Goal: Information Seeking & Learning: Learn about a topic

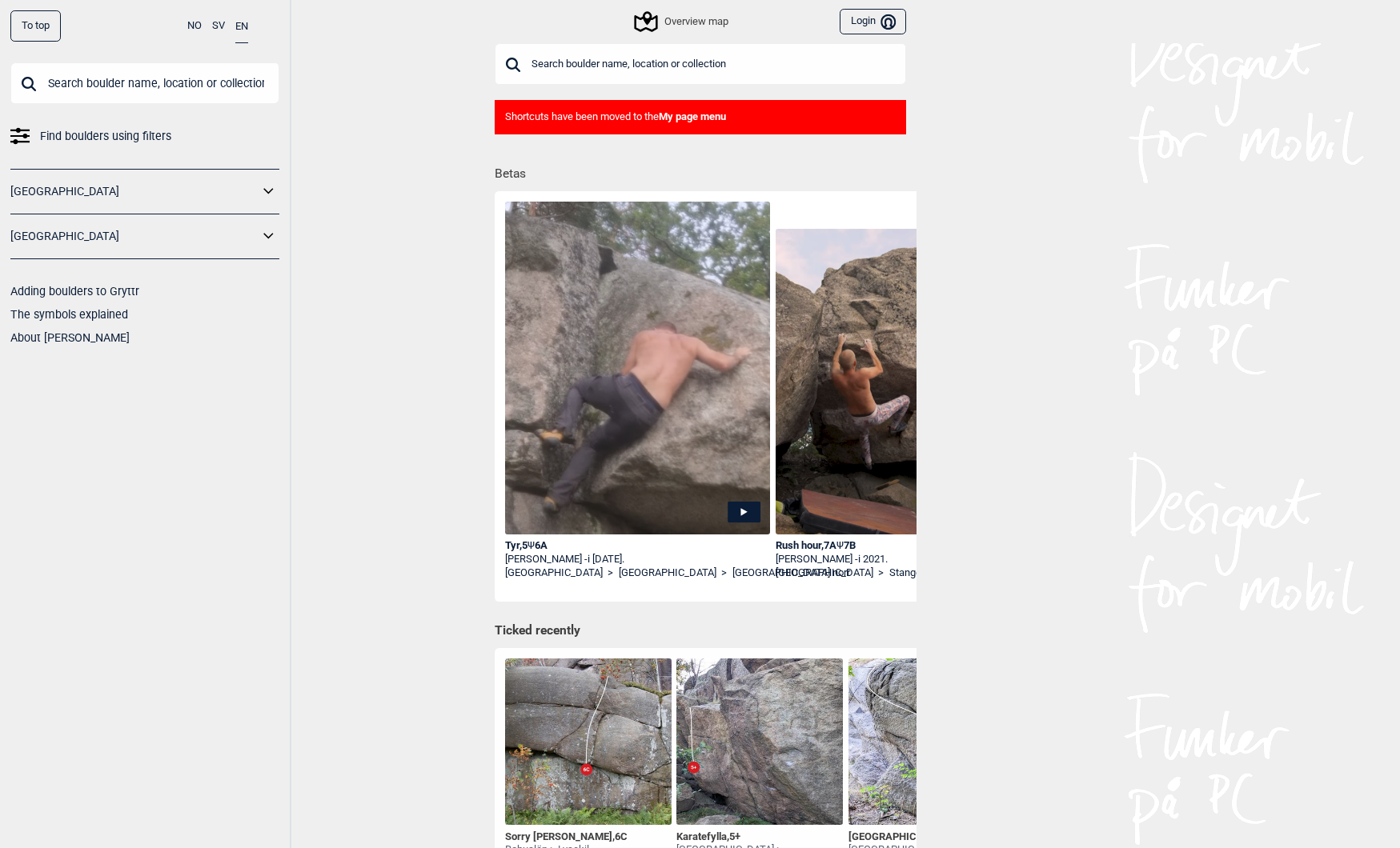
scroll to position [468, 0]
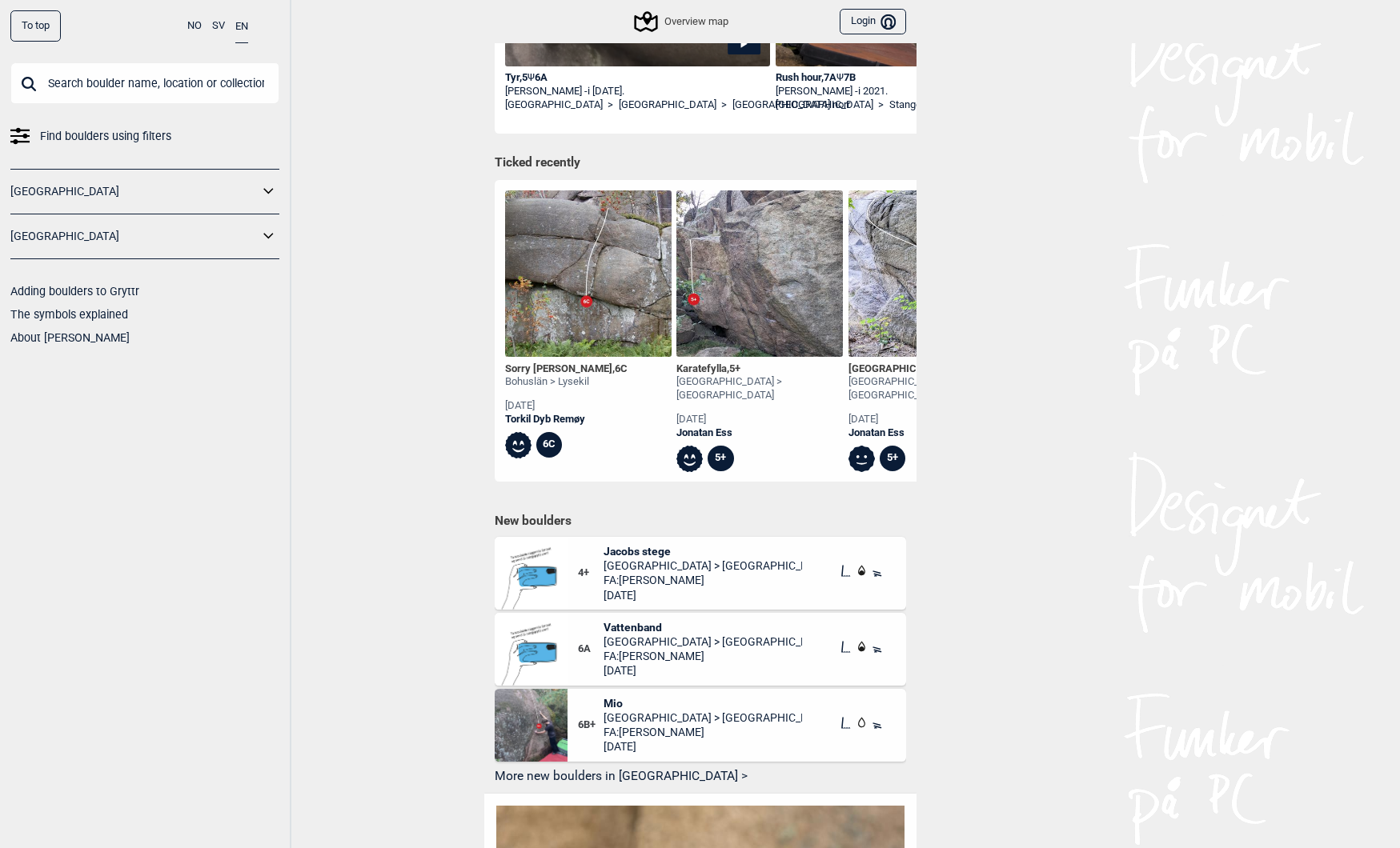
click at [192, 81] on input "text" at bounding box center [145, 83] width 269 height 41
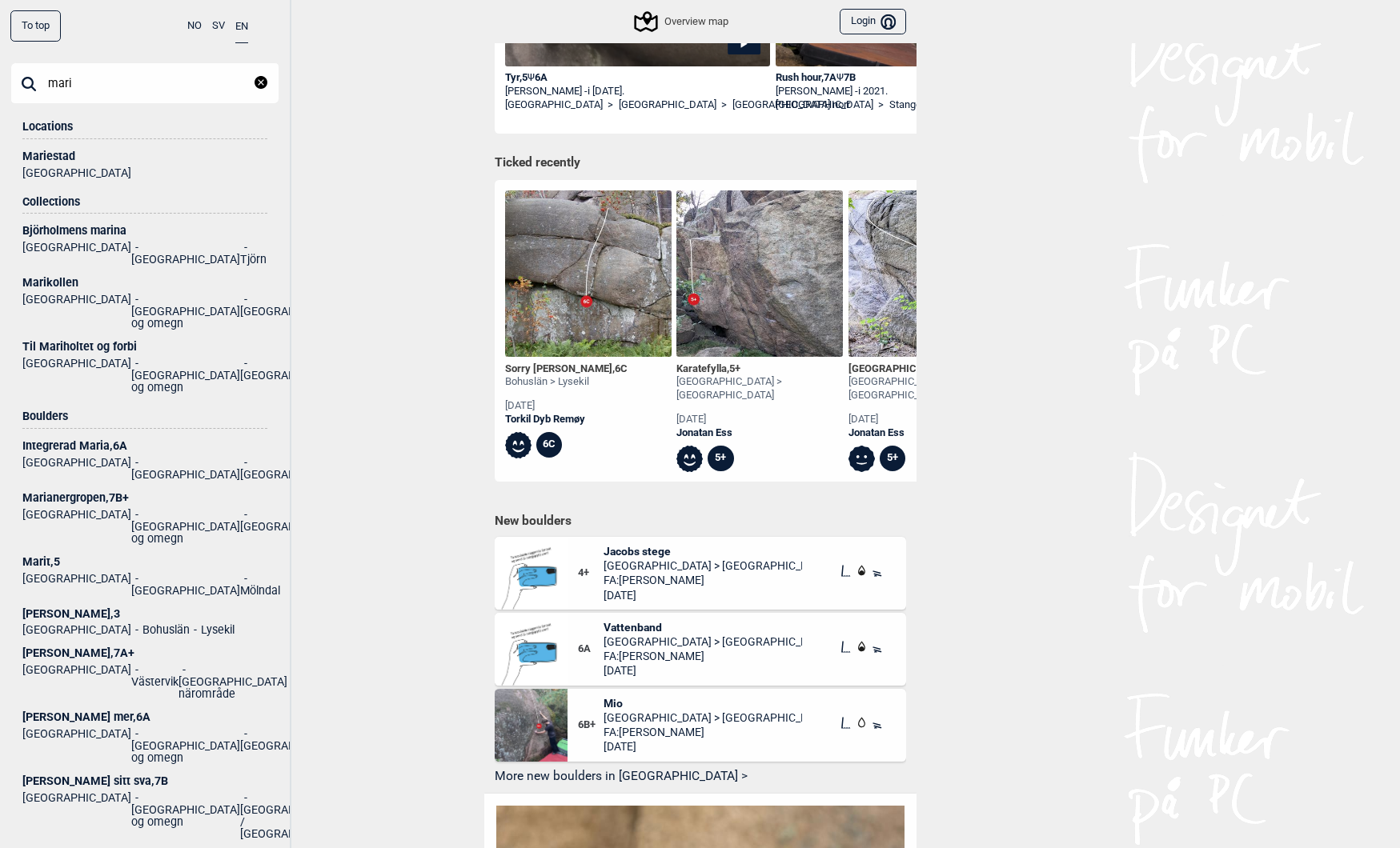
type input "mari"
click at [83, 341] on div "Til Mariholtet og forbi" at bounding box center [145, 347] width 245 height 12
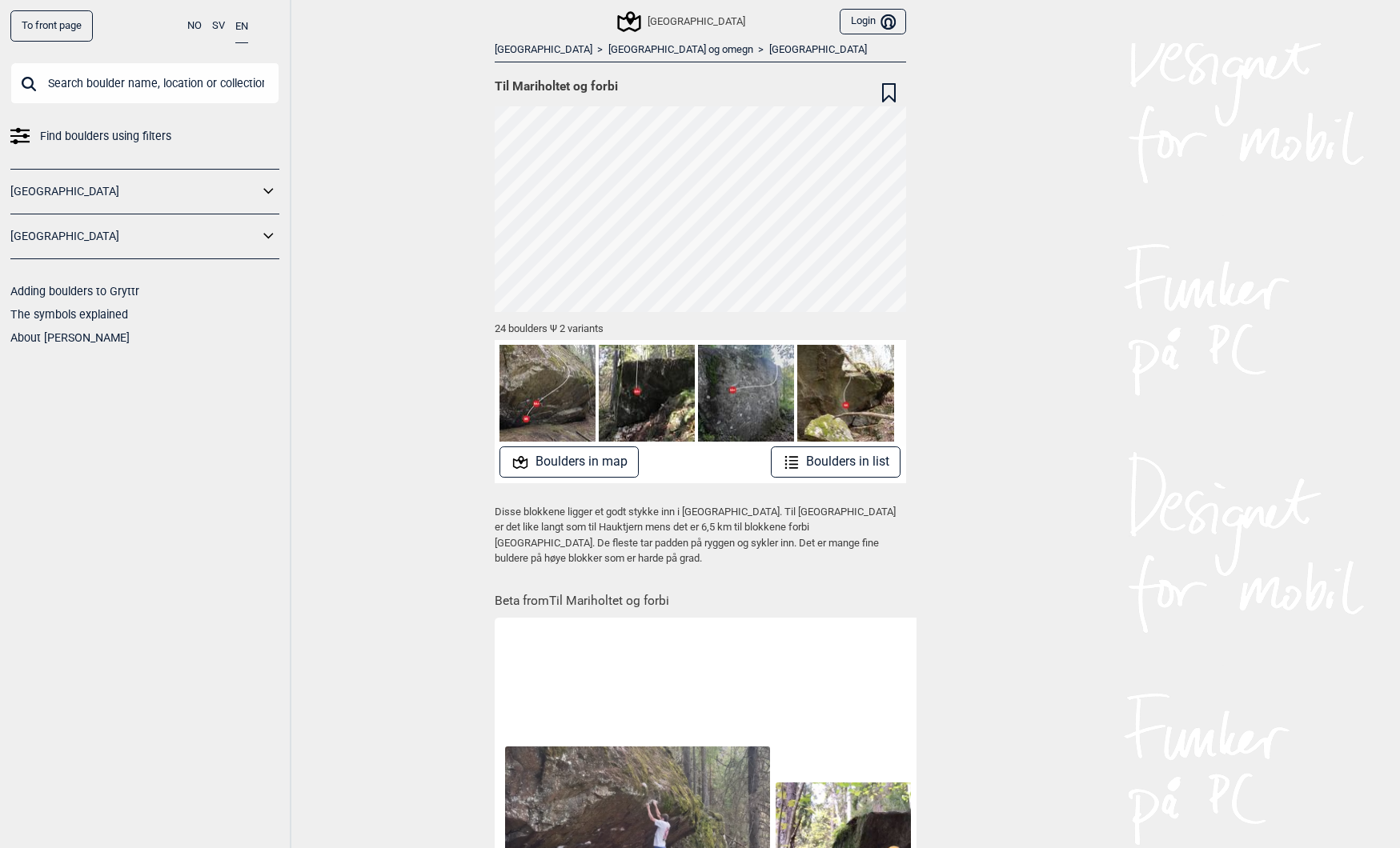
click at [592, 463] on button "Boulders in map" at bounding box center [569, 462] width 139 height 31
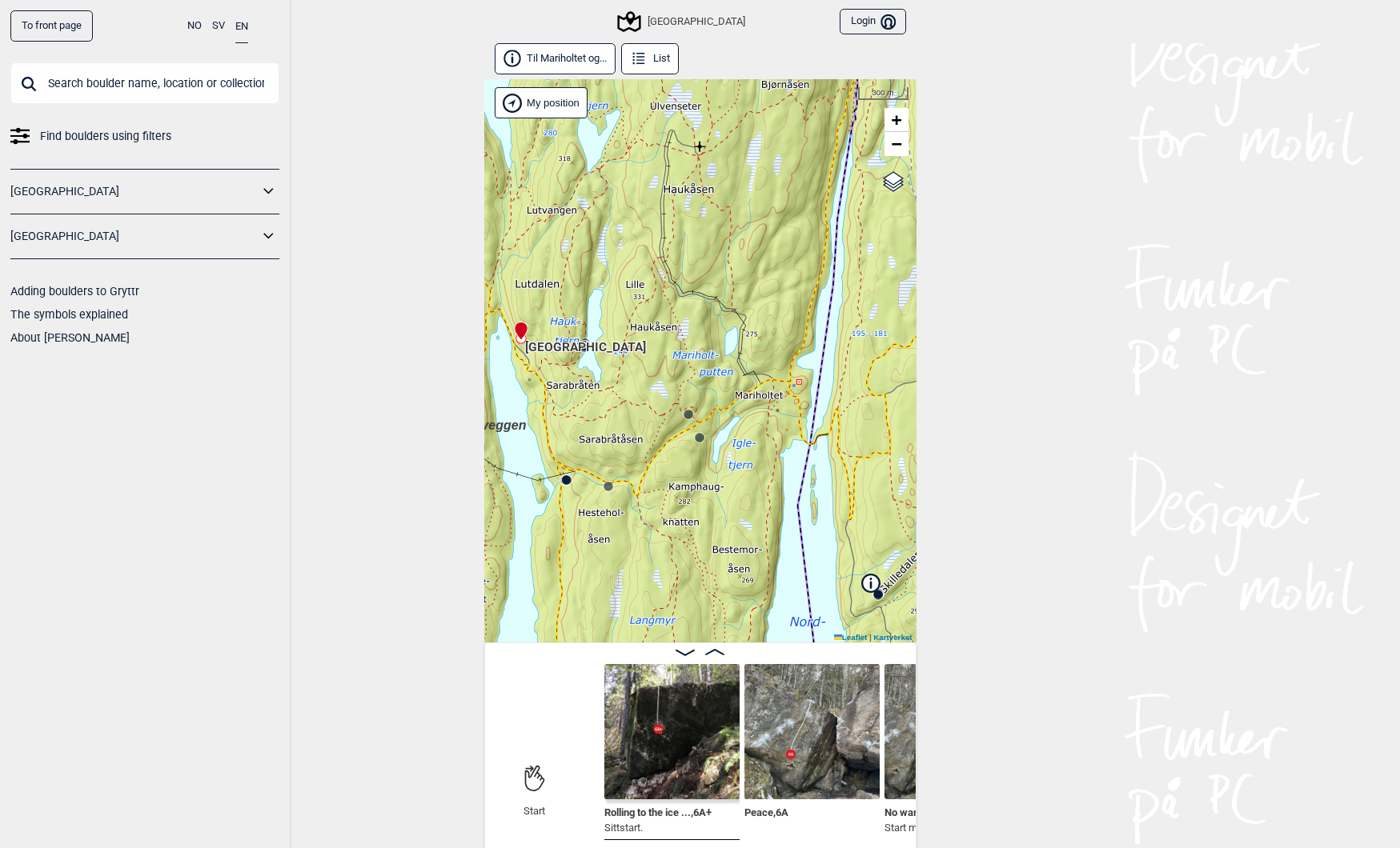
scroll to position [8, 0]
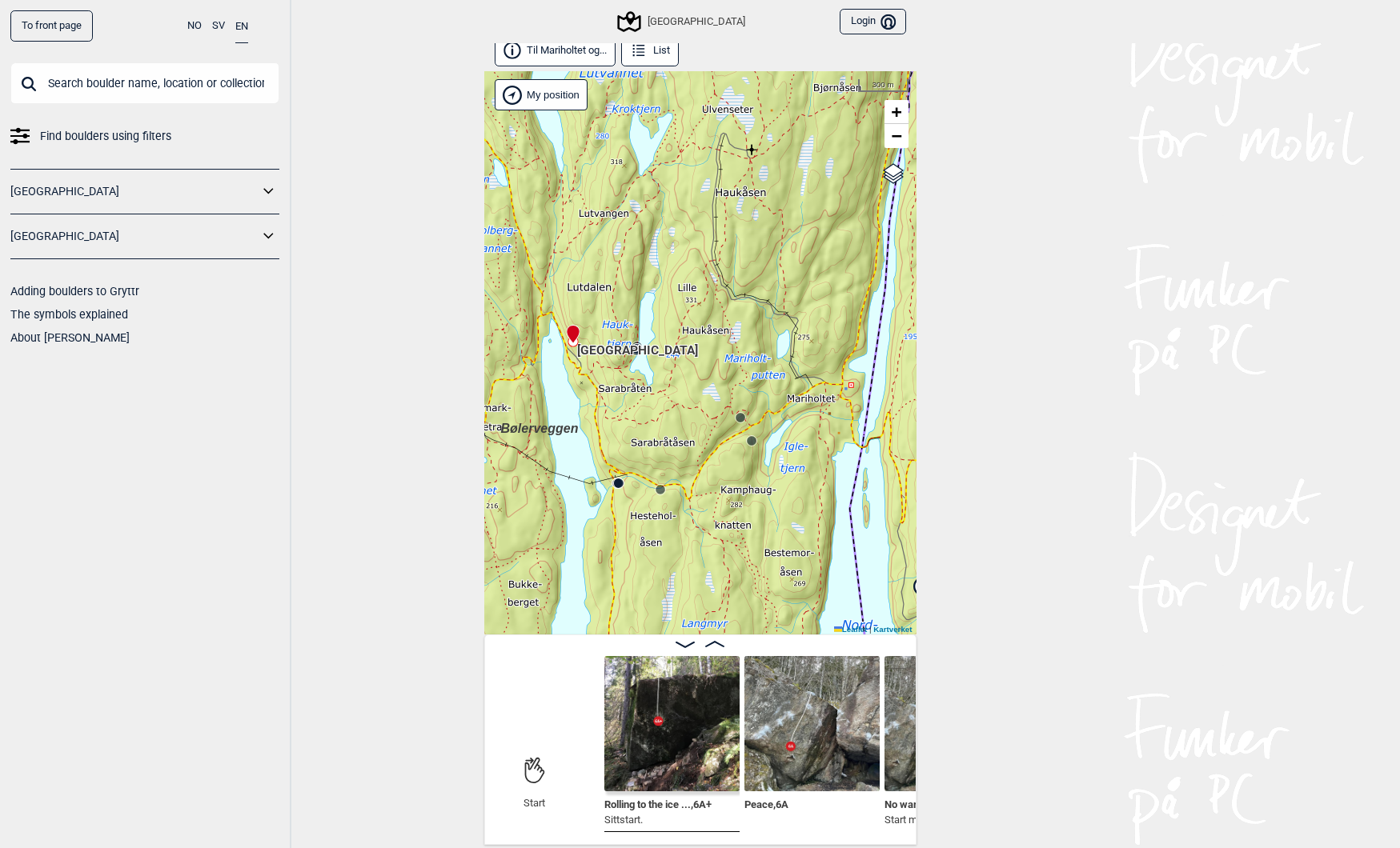
drag, startPoint x: 584, startPoint y: 403, endPoint x: 636, endPoint y: 414, distance: 53.2
click at [636, 414] on div "Speidersteinen Barnehageveggen Cowboyveggen Bølerveggen [GEOGRAPHIC_DATA] Bruke…" at bounding box center [700, 353] width 432 height 563
click at [728, 433] on div "Speidersteinen Barnehageveggen Cowboyveggen Bølerveggen [GEOGRAPHIC_DATA] Bruke…" at bounding box center [700, 353] width 432 height 563
click at [741, 415] on circle at bounding box center [740, 418] width 9 height 9
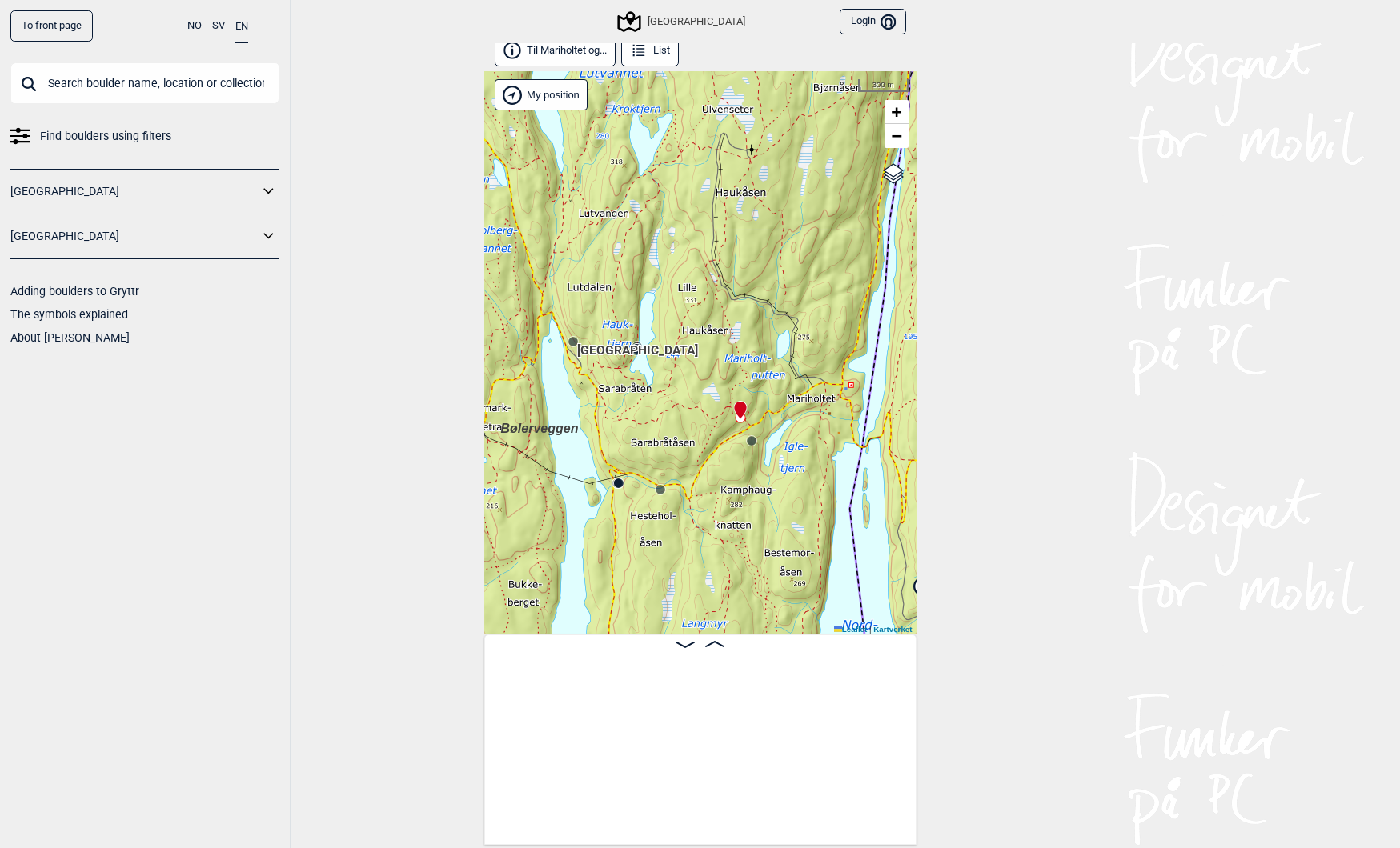
scroll to position [0, 1773]
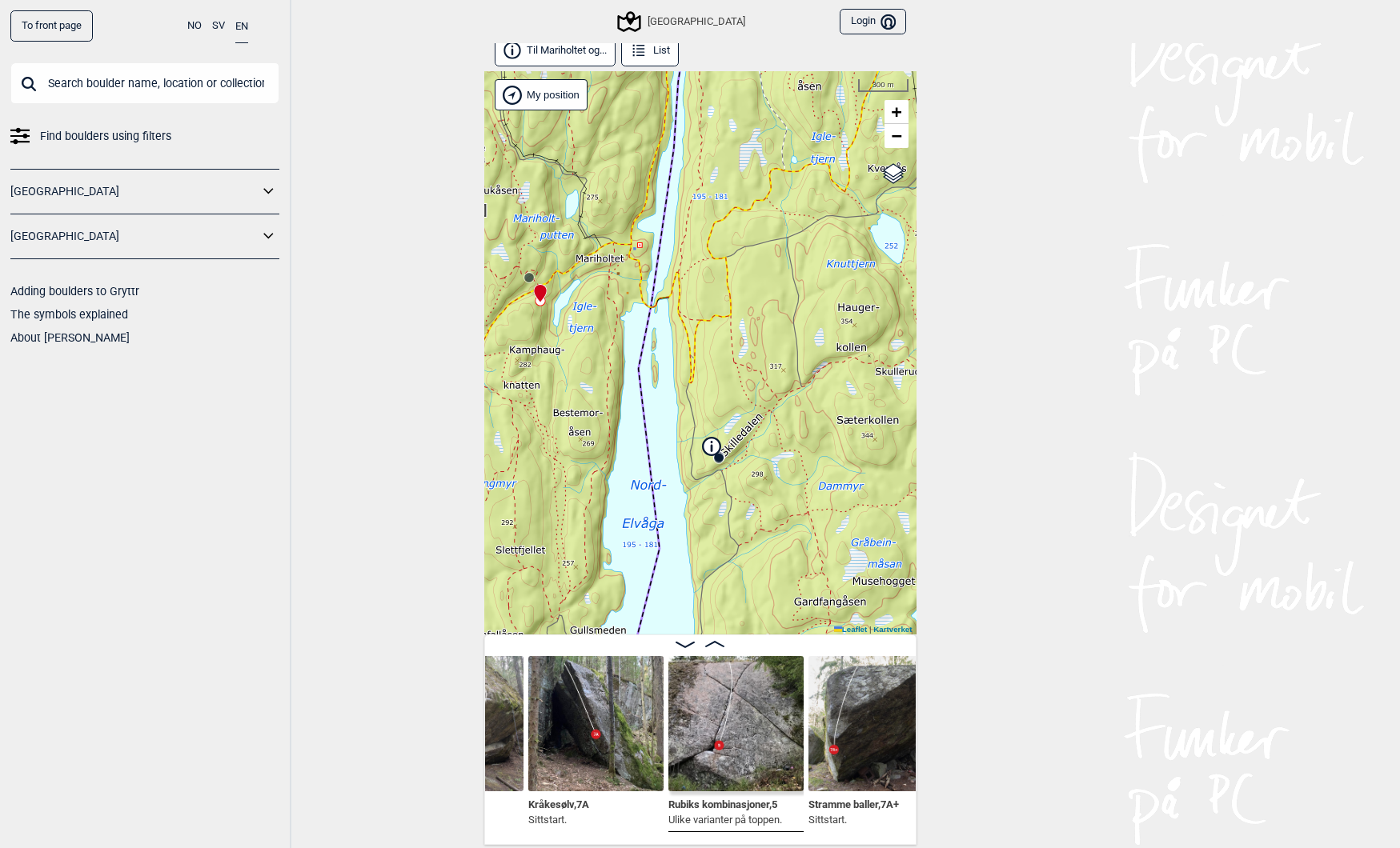
scroll to position [0, 1870]
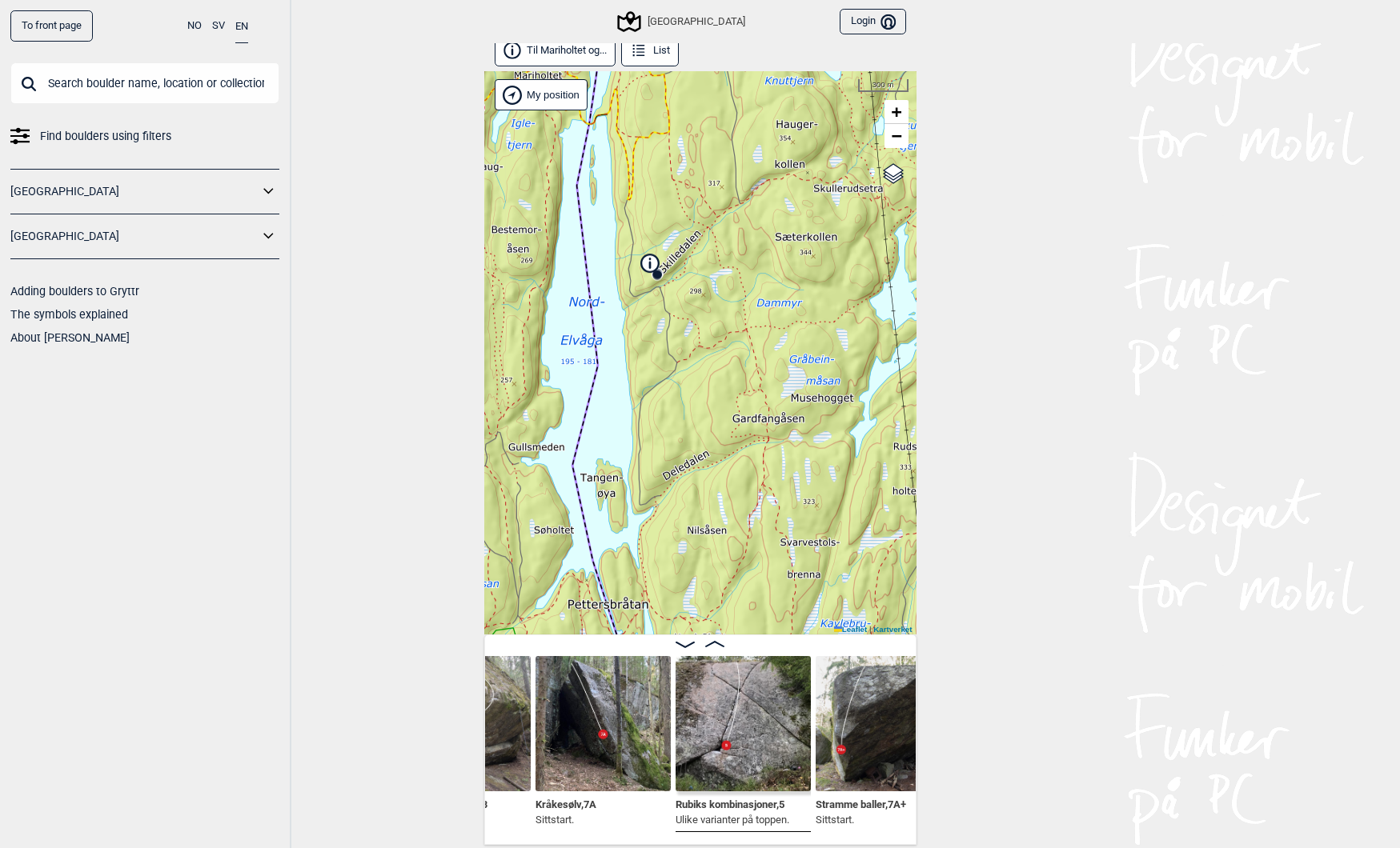
drag, startPoint x: 743, startPoint y: 597, endPoint x: 681, endPoint y: 413, distance: 194.2
click at [681, 413] on div "Speidersteinen Barnehageveggen Cowboyveggen Bølerveggen [GEOGRAPHIC_DATA] Bruke…" at bounding box center [700, 353] width 432 height 563
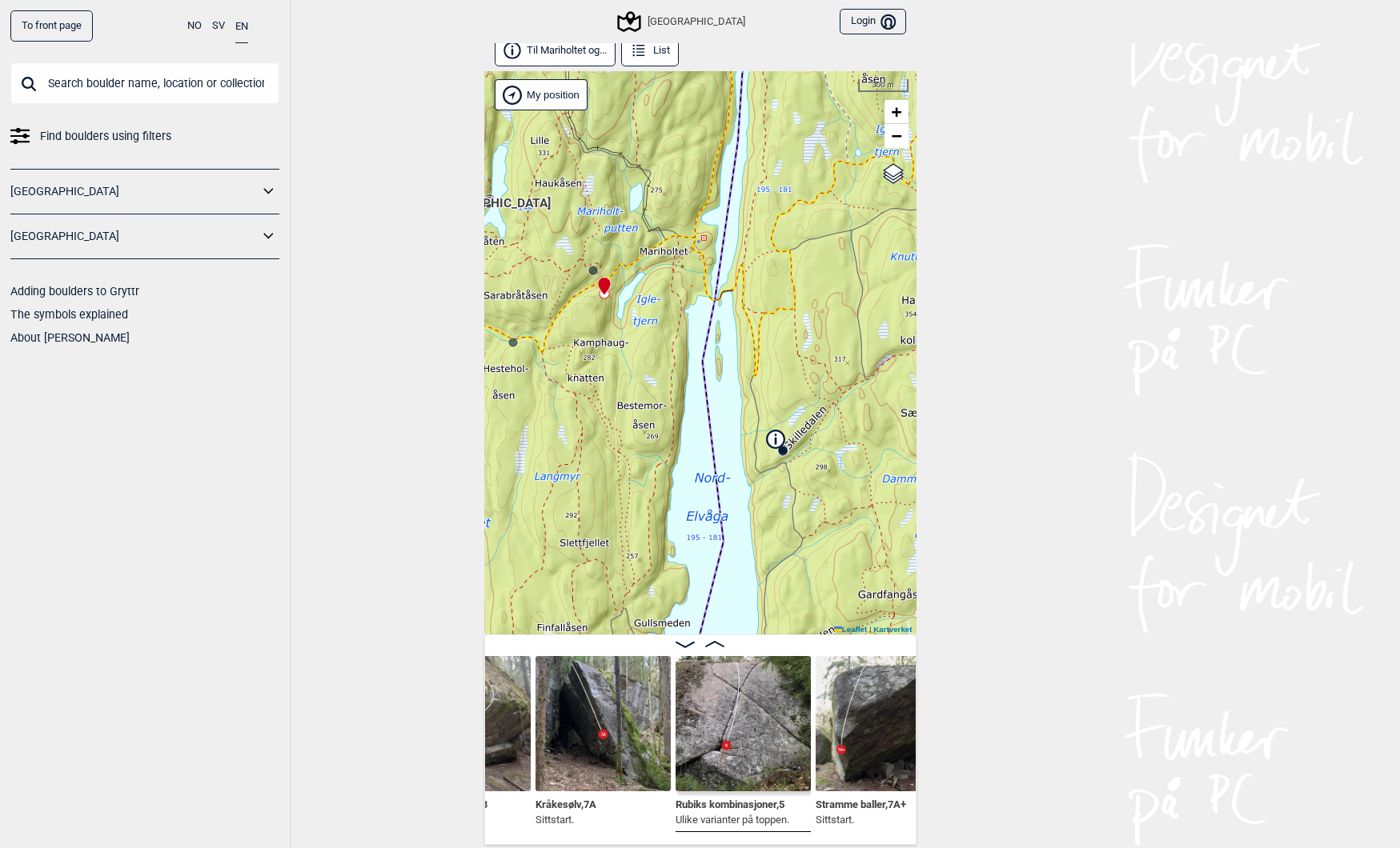
drag, startPoint x: 677, startPoint y: 516, endPoint x: 802, endPoint y: 692, distance: 215.9
click at [802, 692] on div "Til Mariholtet og... List Speidersteinen Barnehageveggen Cowboyveggen Bølervegg…" at bounding box center [700, 440] width 432 height 809
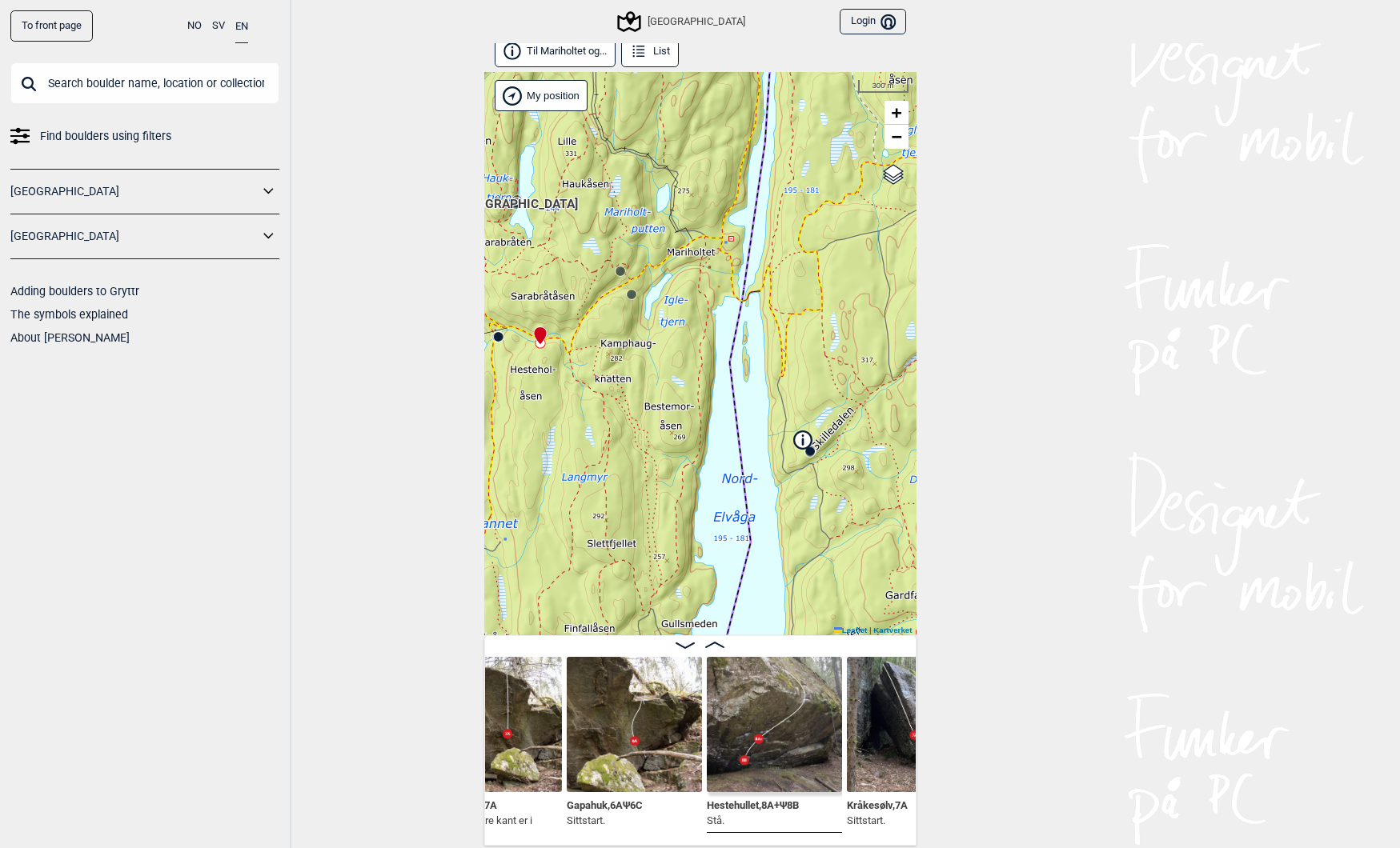
scroll to position [0, 1559]
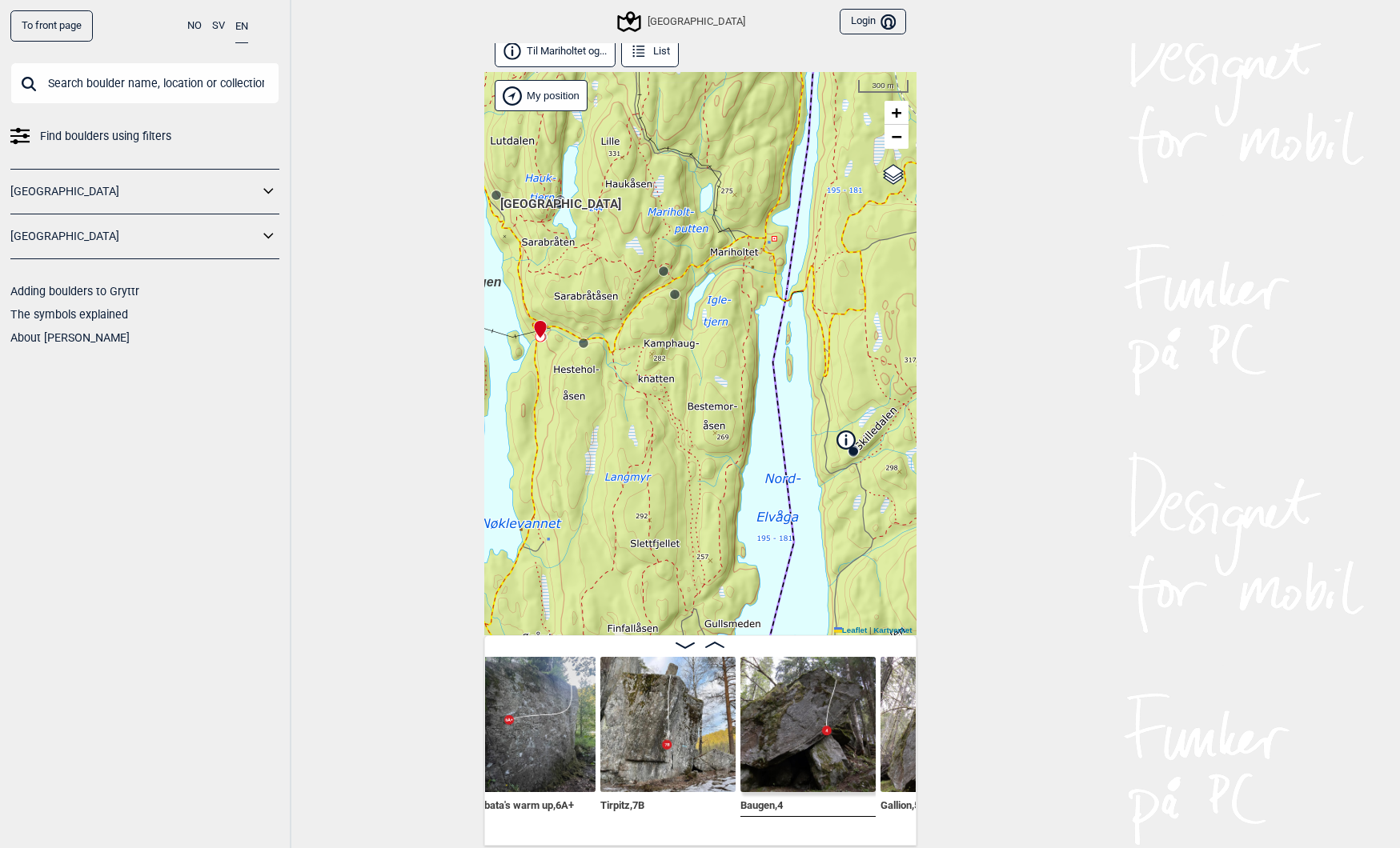
scroll to position [0, 826]
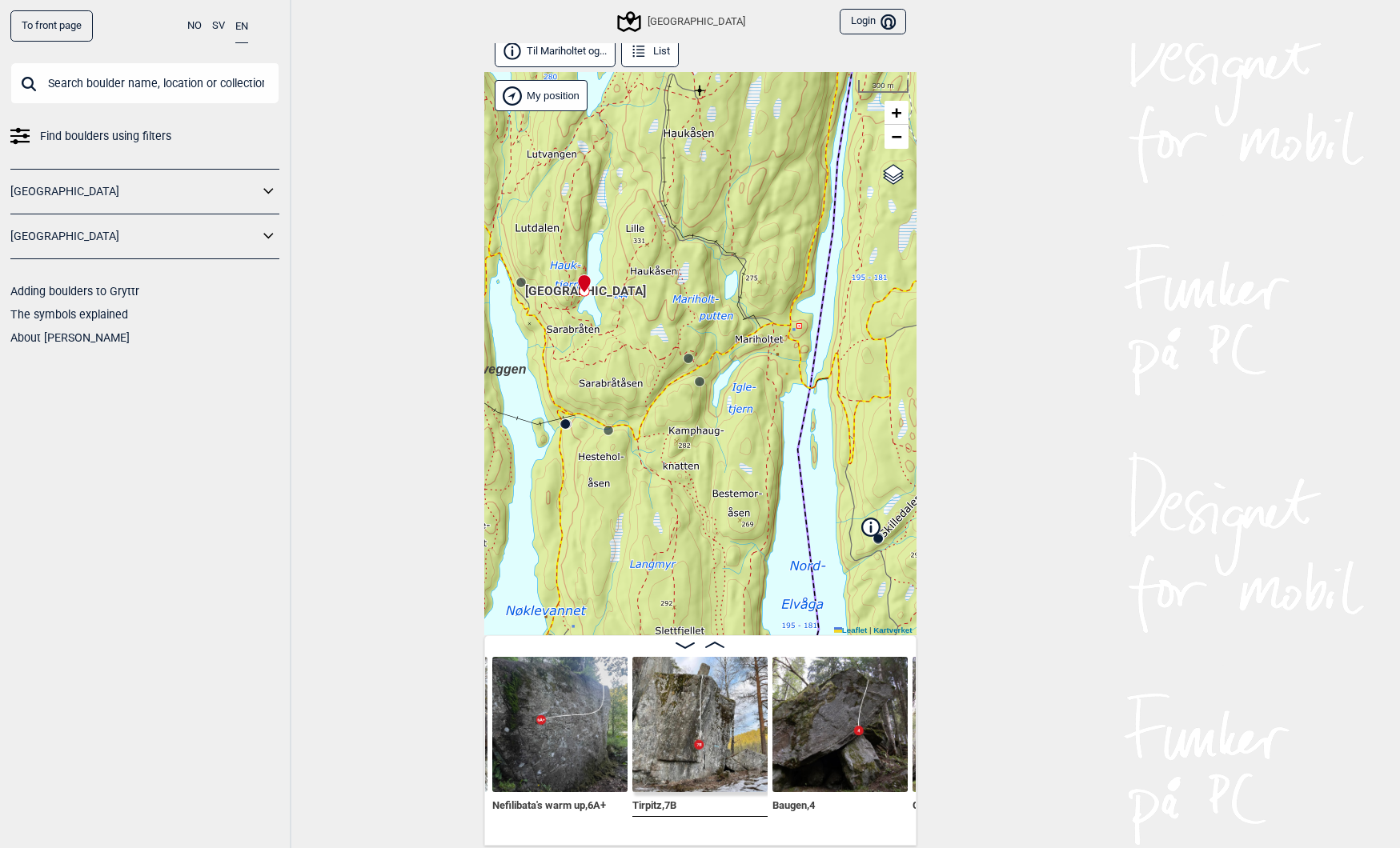
drag, startPoint x: 566, startPoint y: 292, endPoint x: 590, endPoint y: 380, distance: 91.2
click at [590, 380] on div "Speidersteinen Barnehageveggen Cowboyveggen Bølerveggen [GEOGRAPHIC_DATA] Bruke…" at bounding box center [700, 353] width 432 height 563
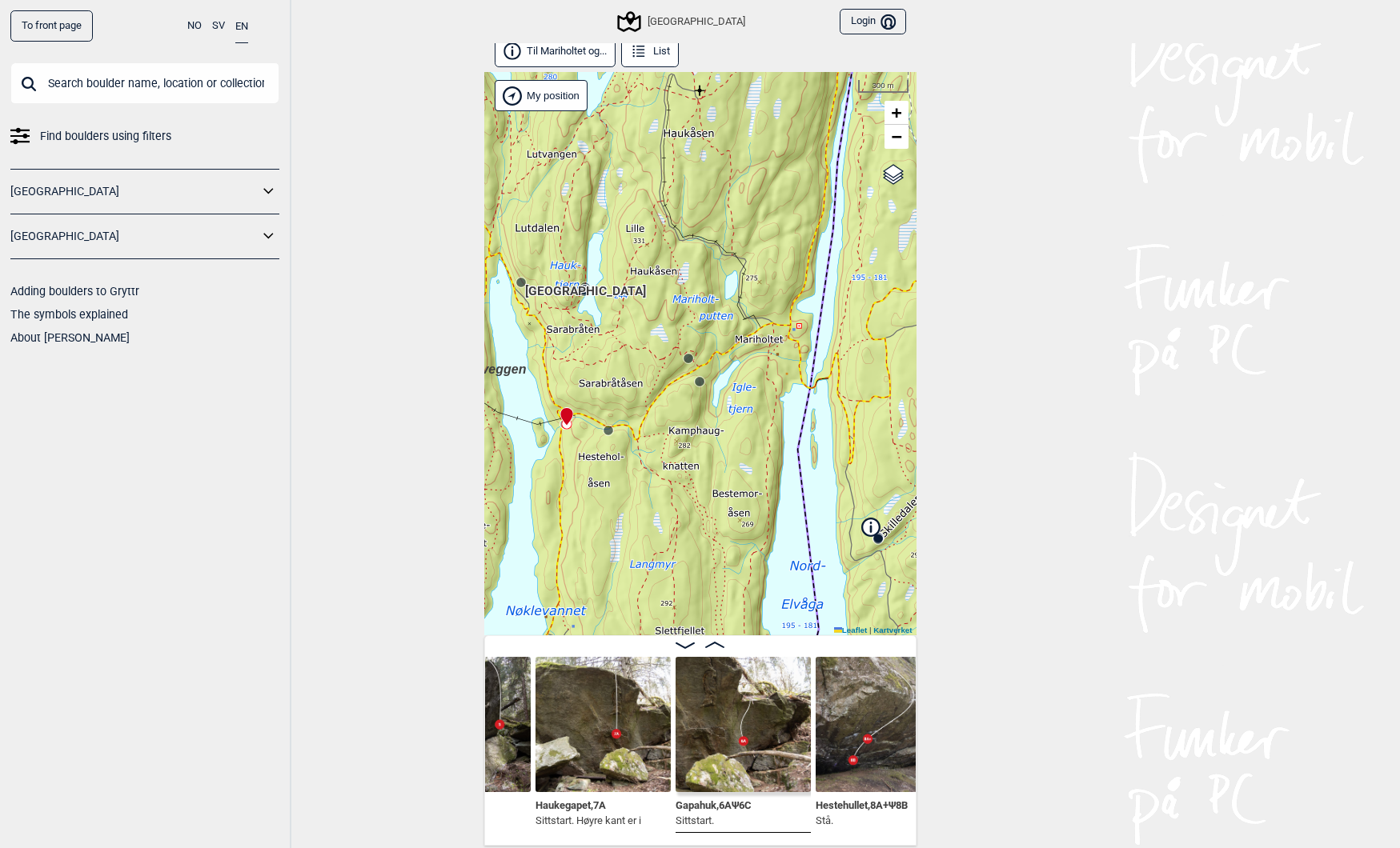
scroll to position [0, 1537]
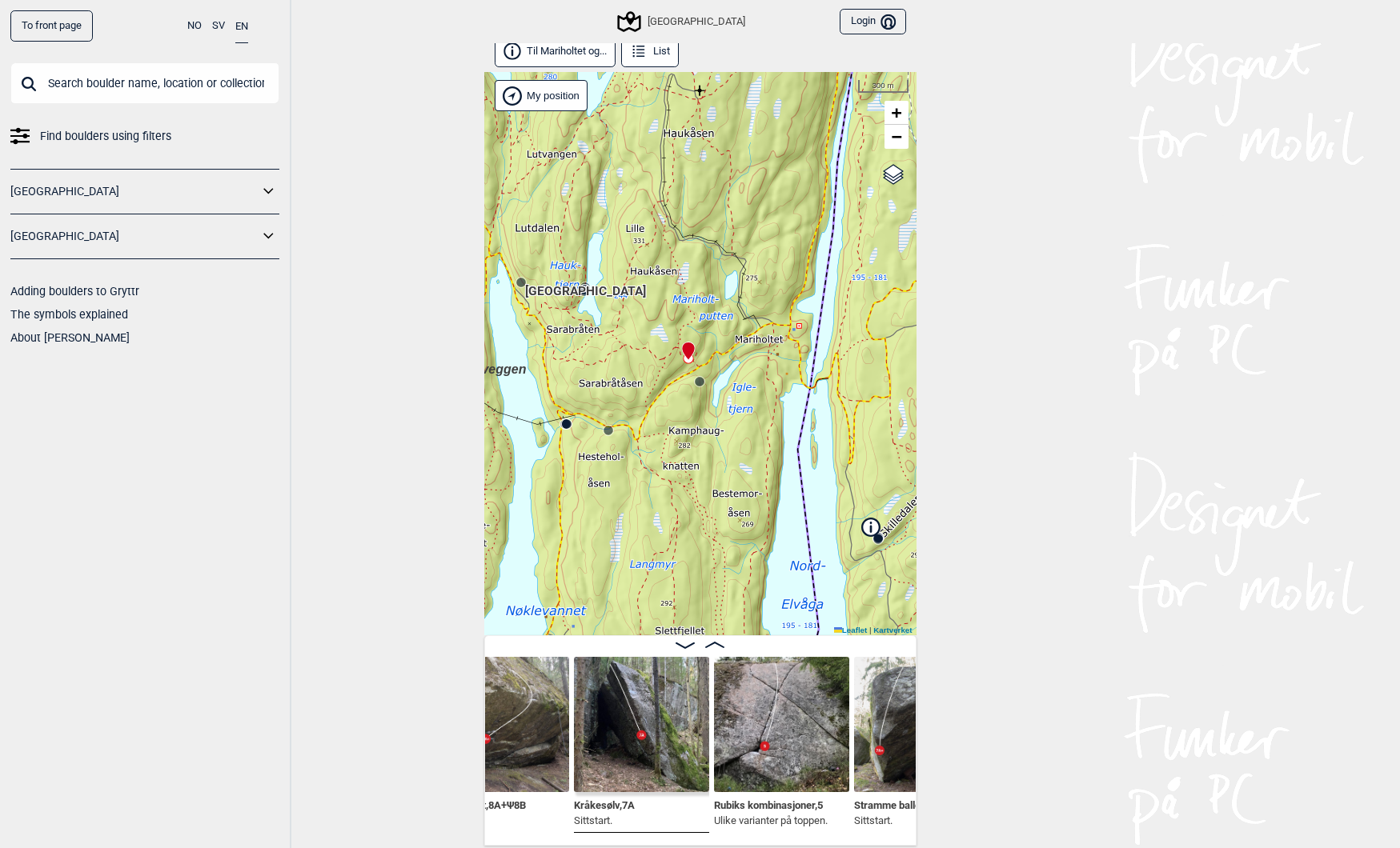
scroll to position [0, 1881]
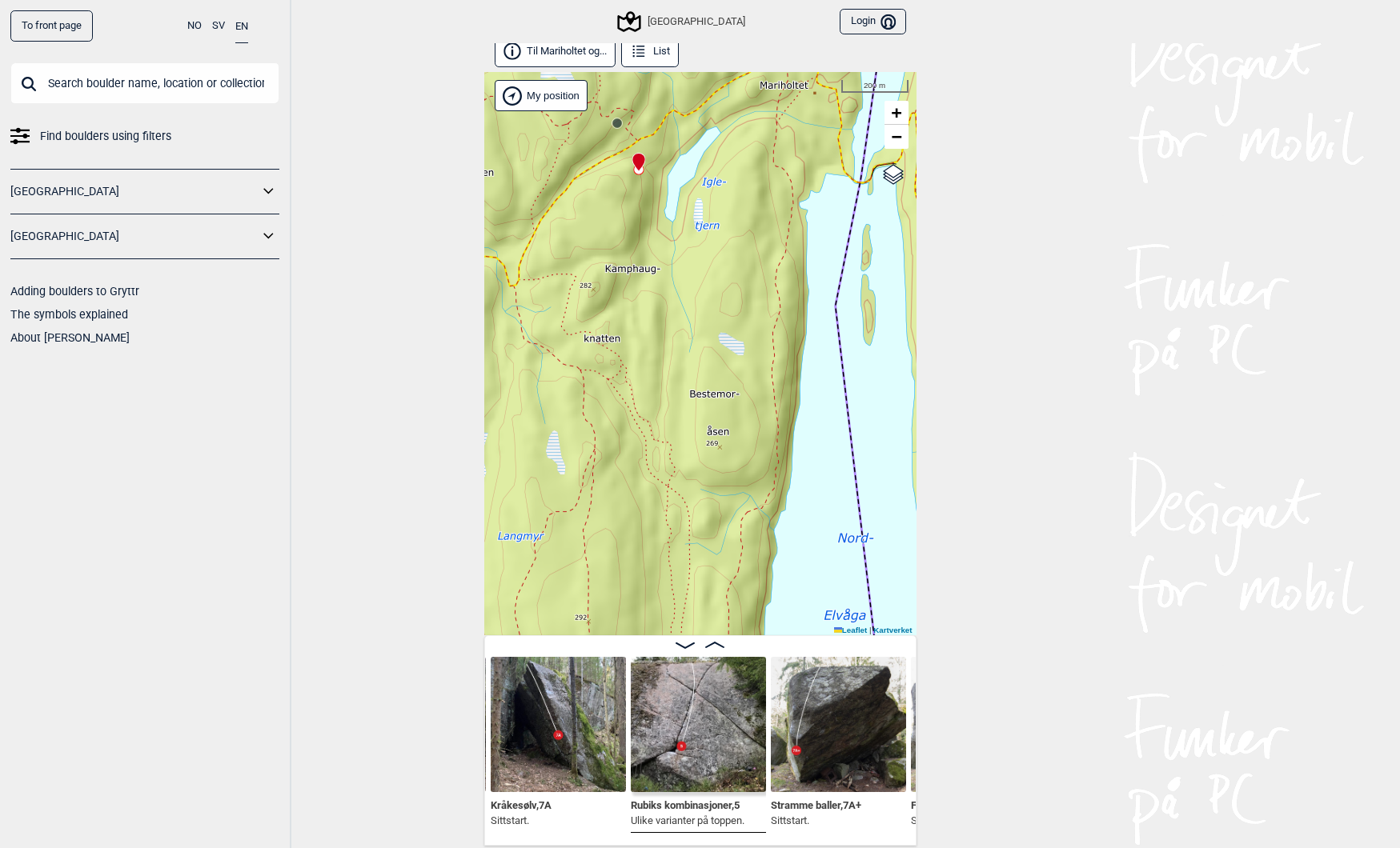
scroll to position [0, 1959]
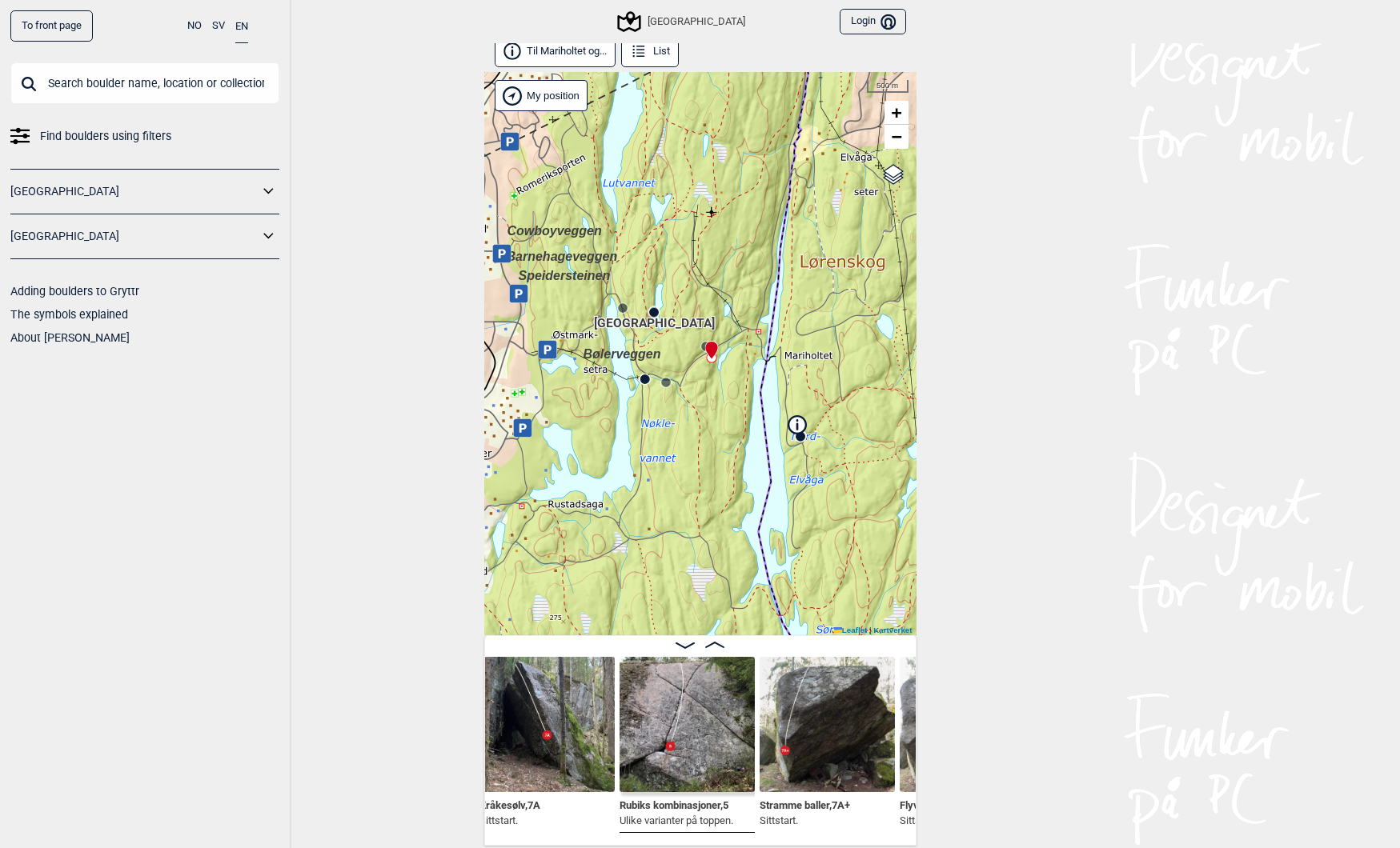
drag, startPoint x: 621, startPoint y: 430, endPoint x: 673, endPoint y: 444, distance: 53.9
click at [673, 444] on div "Speidersteinen Barnehageveggen Cowboyveggen Bølerveggen [GEOGRAPHIC_DATA] Bruke…" at bounding box center [700, 353] width 432 height 563
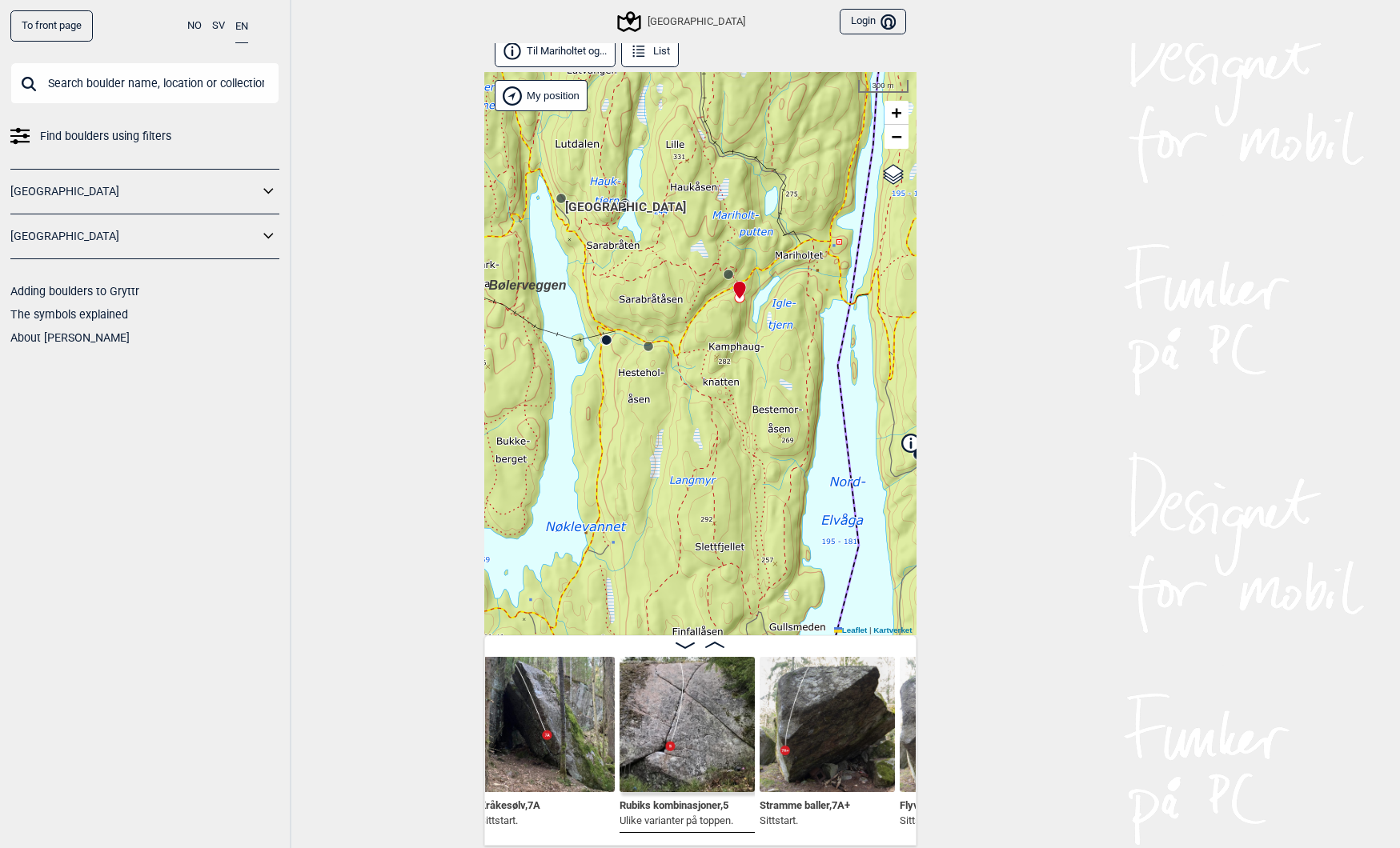
click at [374, 230] on div "To front page NO SV EN Find boulders using filters [GEOGRAPHIC_DATA] [GEOGRAPHI…" at bounding box center [700, 417] width 1400 height 848
click at [660, 16] on div "[GEOGRAPHIC_DATA]" at bounding box center [682, 22] width 125 height 19
